Goal: Consume media (video, audio): Consume media (video, audio)

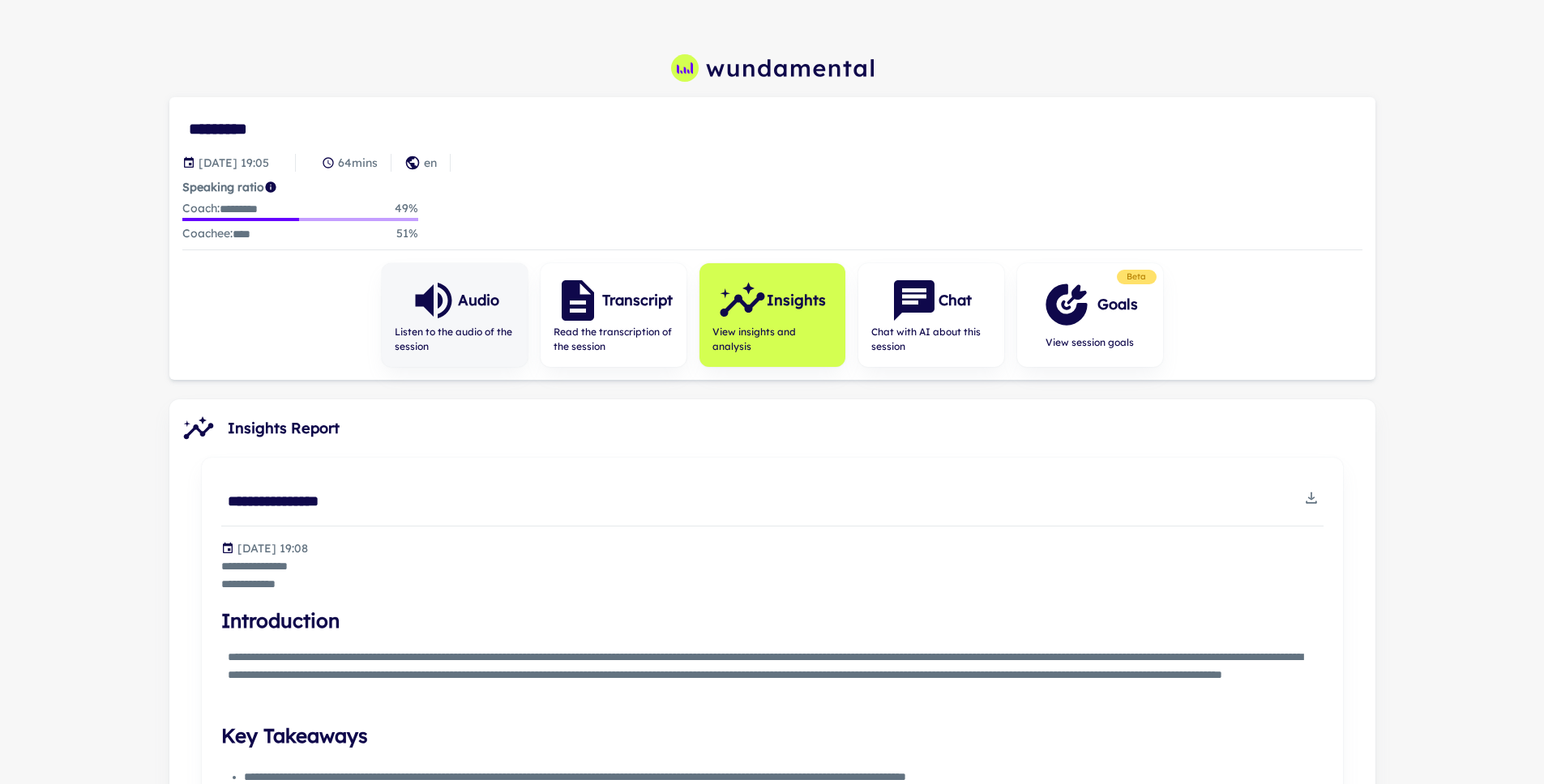
click at [438, 328] on span "Listen to the audio of the session" at bounding box center [455, 340] width 120 height 29
